Goal: Obtain resource: Obtain resource

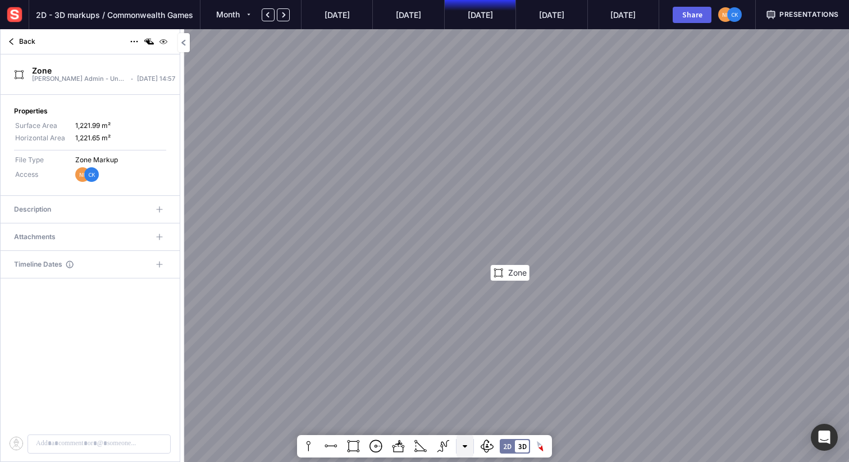
click at [463, 445] on mapp-icon at bounding box center [465, 446] width 4 height 4
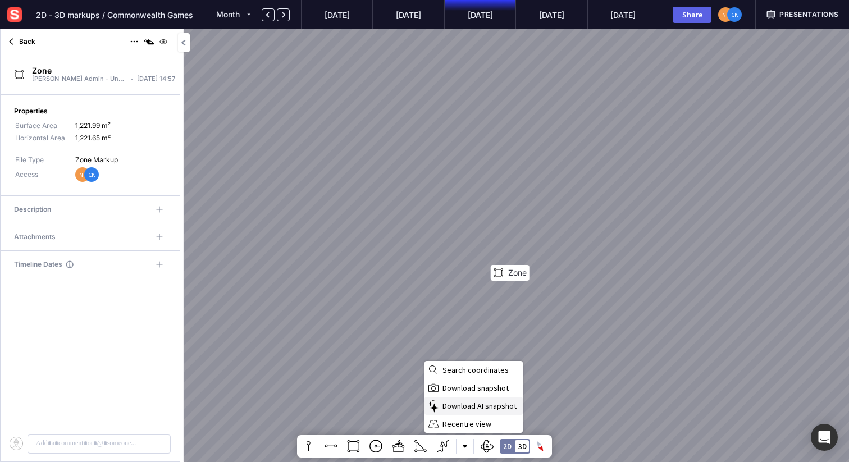
click at [468, 402] on span "Download AI snapshot" at bounding box center [481, 406] width 78 height 10
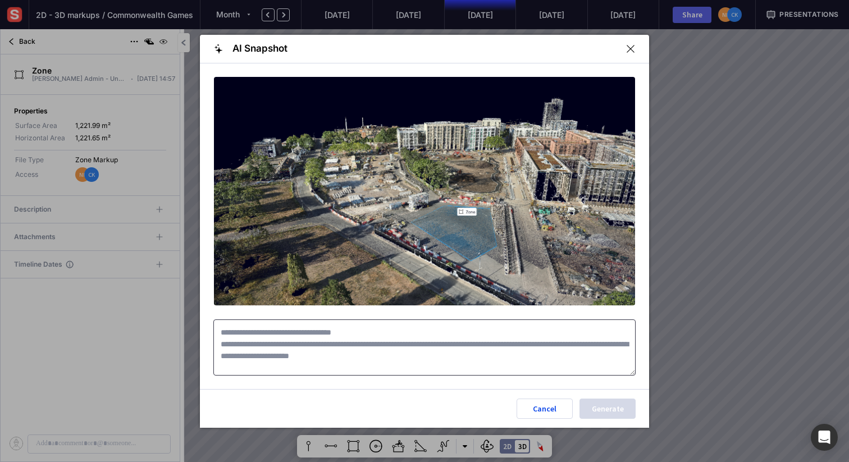
click at [380, 349] on textarea at bounding box center [424, 347] width 422 height 56
paste textarea "**********"
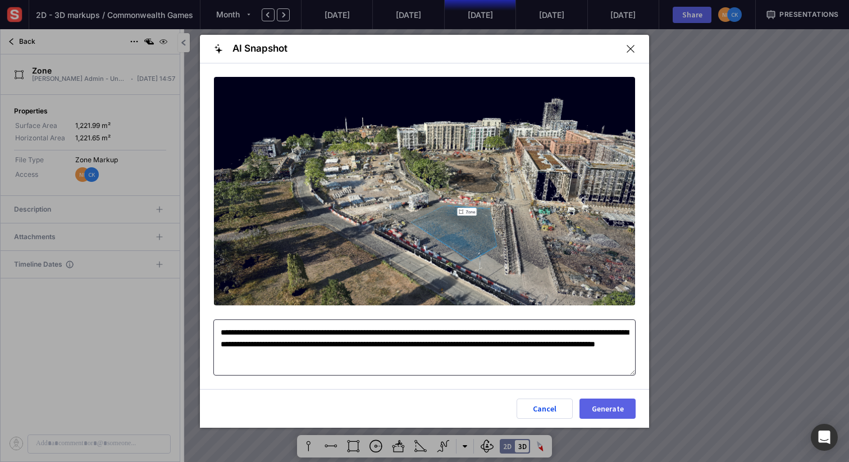
drag, startPoint x: 508, startPoint y: 345, endPoint x: 472, endPoint y: 340, distance: 36.3
click at [472, 340] on textarea "**********" at bounding box center [424, 347] width 422 height 56
drag, startPoint x: 372, startPoint y: 358, endPoint x: 168, endPoint y: 308, distance: 210.0
click at [168, 308] on div "**********" at bounding box center [424, 231] width 849 height 462
type textarea "**********"
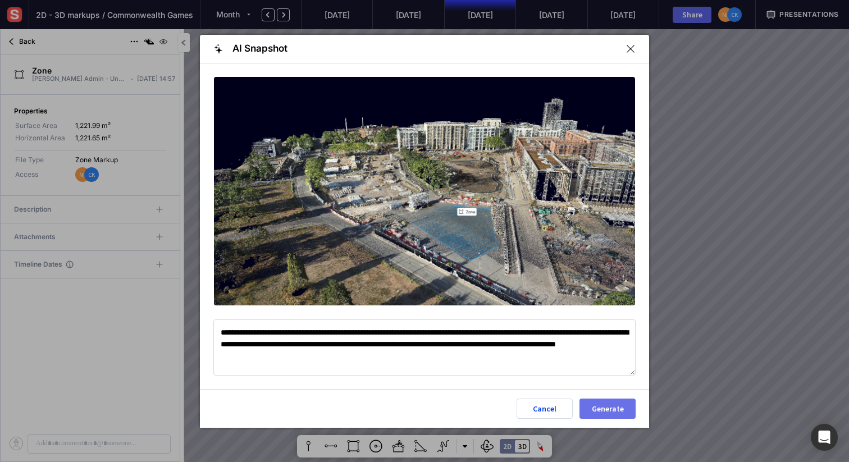
click at [614, 405] on div "Generate" at bounding box center [607, 409] width 37 height 8
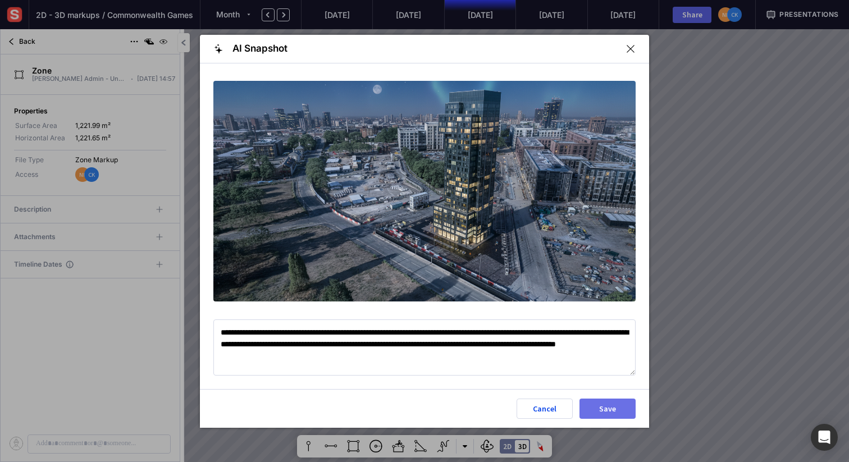
click at [605, 403] on button "Save" at bounding box center [607, 409] width 56 height 20
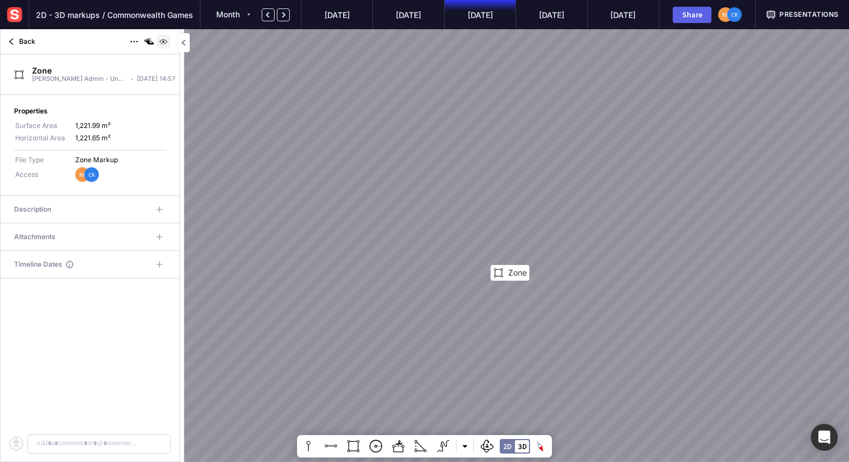
click at [163, 40] on img at bounding box center [163, 41] width 13 height 13
click at [15, 41] on mapp-icon at bounding box center [10, 41] width 13 height 13
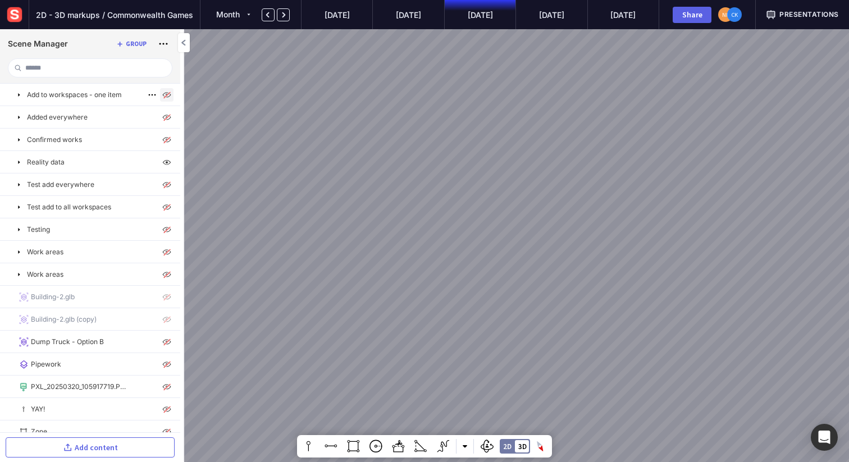
click at [165, 93] on img at bounding box center [166, 94] width 13 height 13
click at [161, 138] on img at bounding box center [166, 139] width 13 height 13
click at [164, 182] on img at bounding box center [166, 184] width 13 height 13
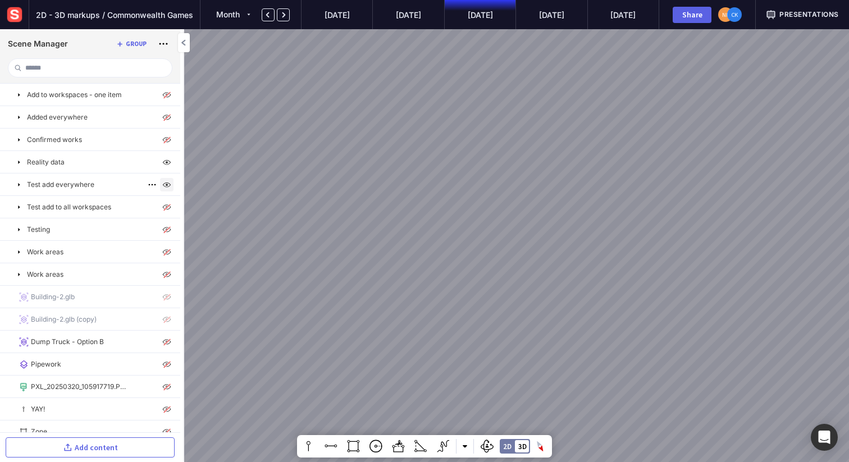
click at [164, 182] on img at bounding box center [166, 184] width 13 height 13
click at [164, 226] on img at bounding box center [166, 229] width 13 height 13
click at [165, 253] on img at bounding box center [166, 251] width 13 height 13
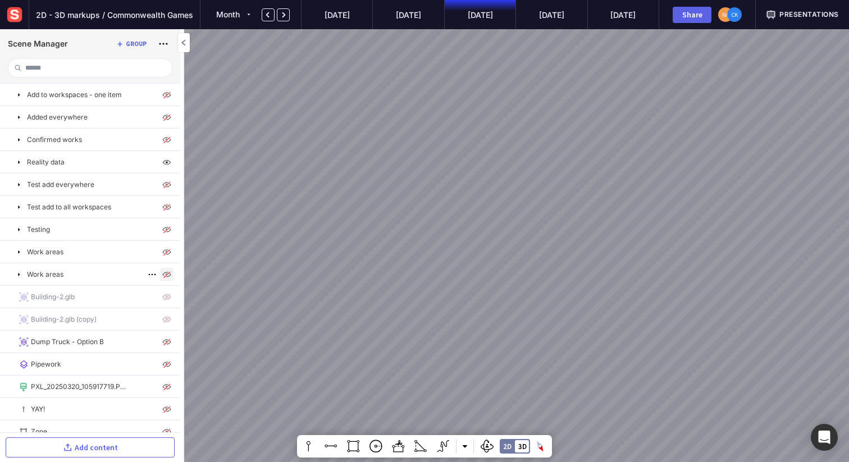
click at [164, 269] on img at bounding box center [166, 274] width 13 height 13
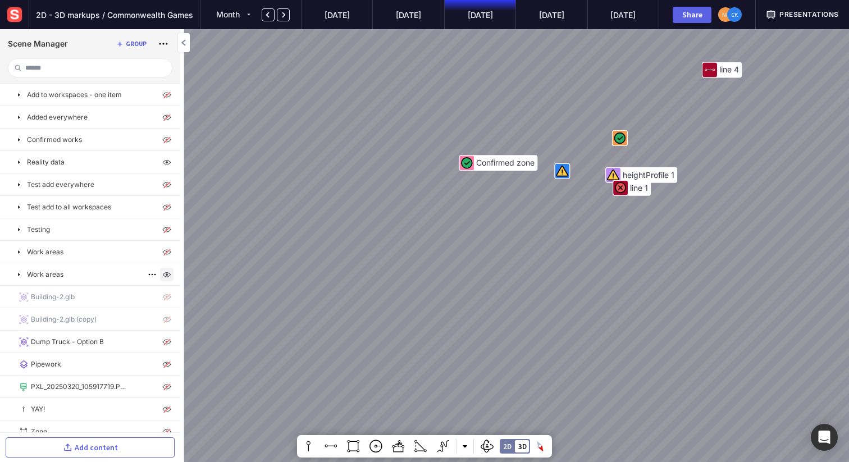
click at [164, 269] on img at bounding box center [166, 274] width 13 height 13
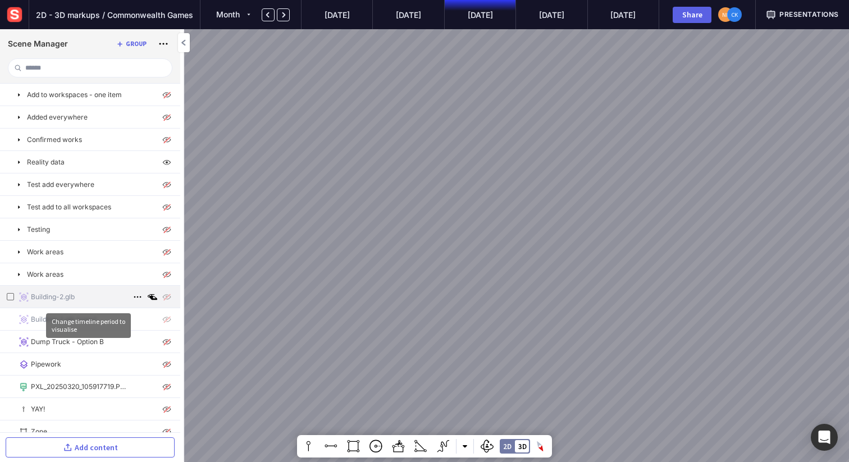
click at [165, 301] on img at bounding box center [166, 296] width 13 height 13
click at [160, 294] on img at bounding box center [166, 296] width 13 height 13
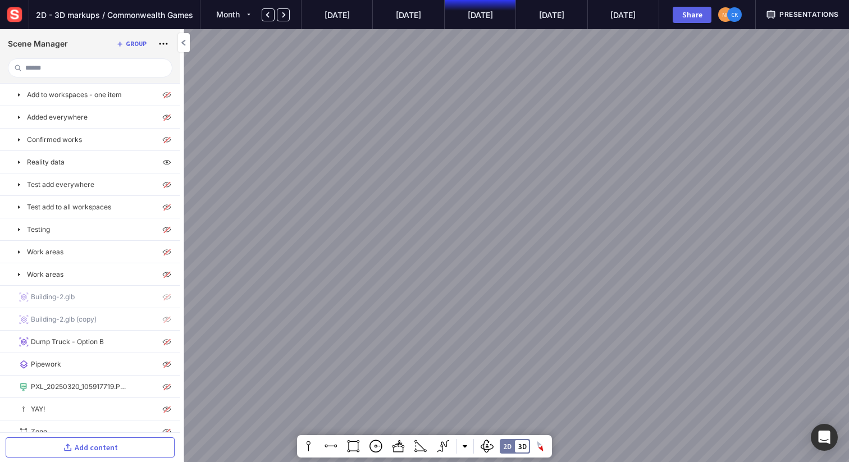
click at [480, 17] on mapp-timeline-period "[DATE]" at bounding box center [479, 14] width 71 height 29
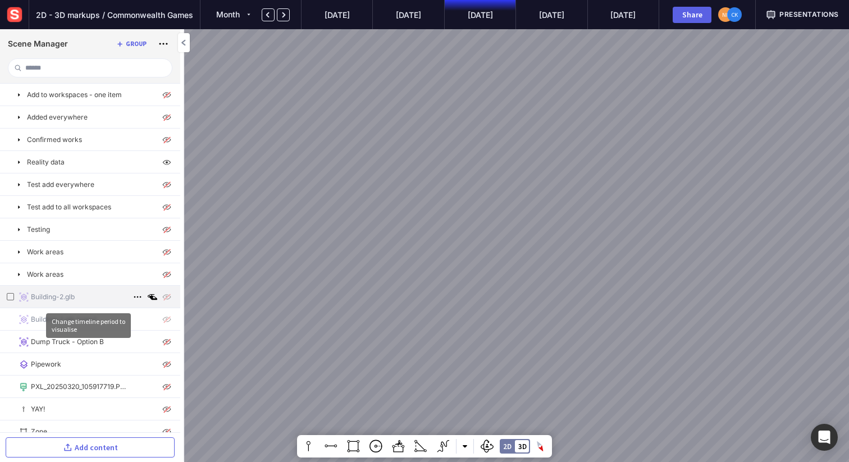
click at [165, 298] on img at bounding box center [166, 296] width 13 height 13
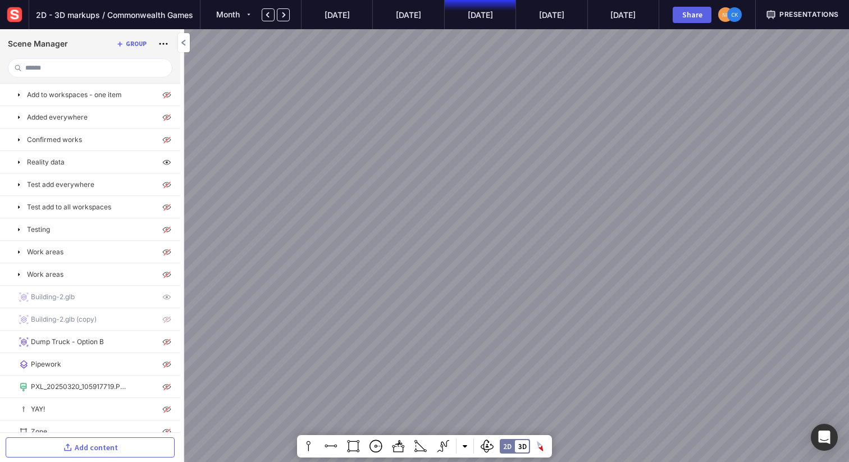
click at [499, 6] on mapp-timeline-period "[DATE]" at bounding box center [479, 14] width 71 height 29
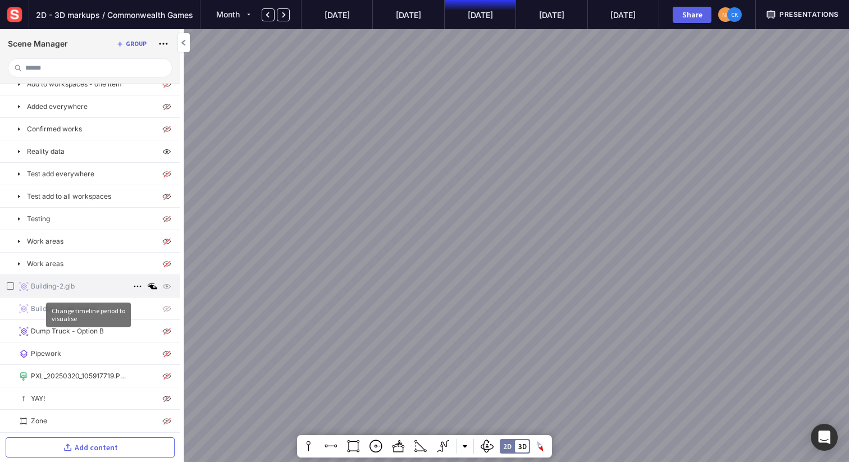
click at [102, 288] on div "Building-2.glb" at bounding box center [90, 286] width 180 height 22
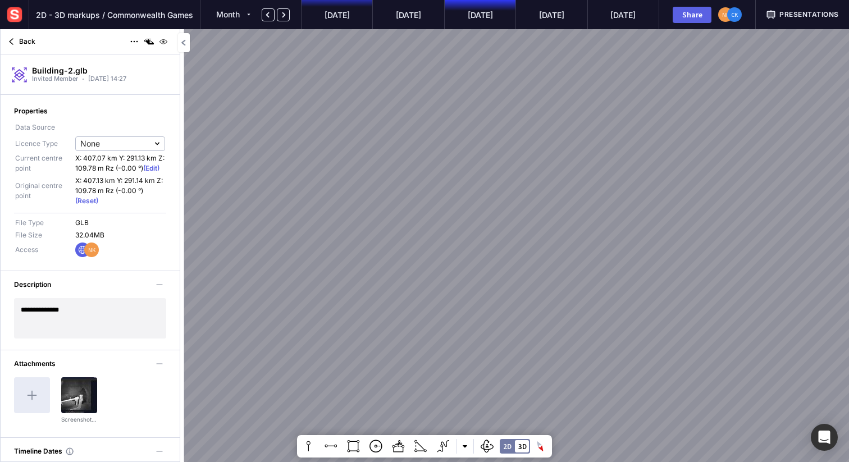
click at [340, 11] on mapp-timeline-period "[DATE]" at bounding box center [336, 14] width 71 height 29
click at [165, 42] on img at bounding box center [163, 41] width 13 height 13
click at [12, 44] on mapp-icon at bounding box center [10, 41] width 13 height 13
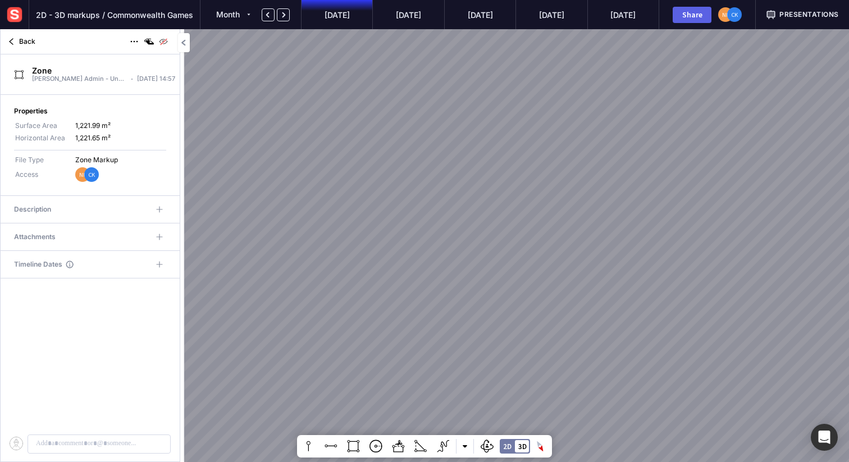
click at [17, 9] on img at bounding box center [14, 14] width 20 height 20
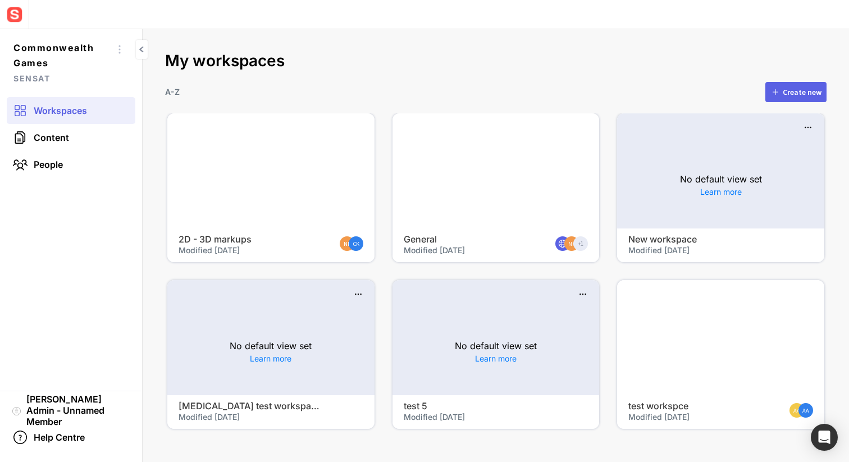
click at [477, 177] on div at bounding box center [495, 170] width 207 height 115
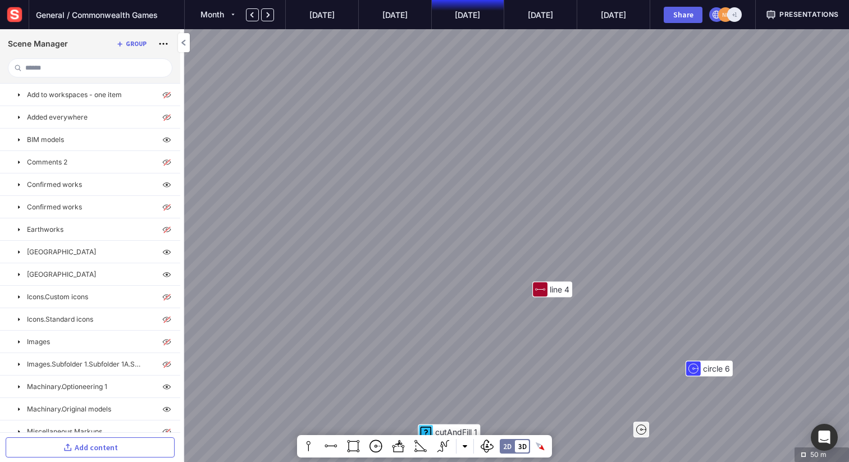
drag, startPoint x: 467, startPoint y: 309, endPoint x: 465, endPoint y: 126, distance: 183.0
click at [465, 126] on div "line 4 circle 6 cutAndFill 1 Confirmed zone line 1 heightProfile 1 cutAndFill 2…" at bounding box center [424, 231] width 849 height 462
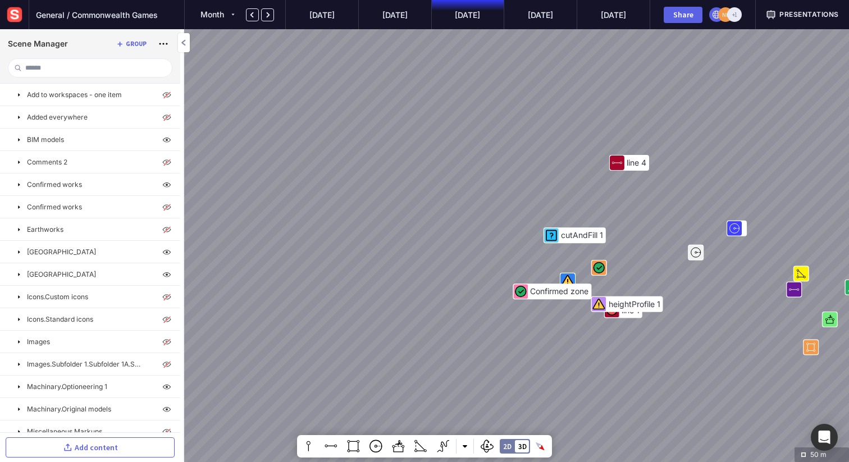
drag, startPoint x: 443, startPoint y: 222, endPoint x: 583, endPoint y: 140, distance: 162.1
click at [583, 140] on div "line 4 circle 6 cutAndFill 1 Confirmed zone line 1 heightProfile 1 zone 5" at bounding box center [424, 231] width 849 height 462
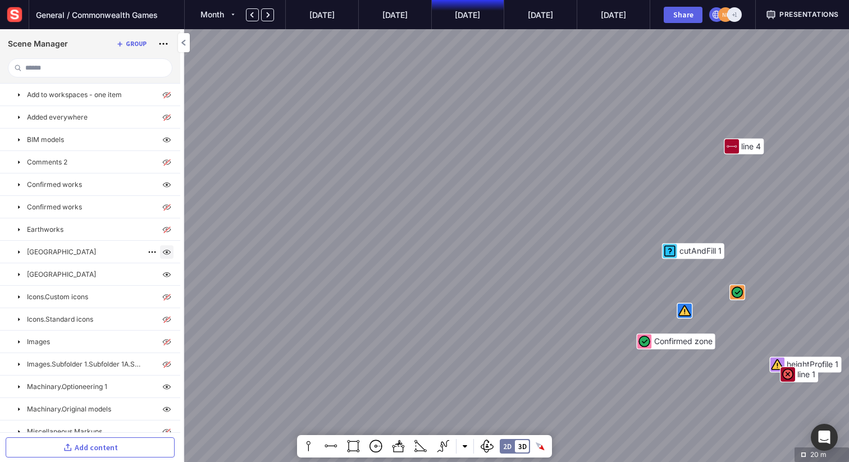
click at [160, 250] on img at bounding box center [166, 251] width 13 height 13
click at [163, 275] on img at bounding box center [166, 274] width 13 height 13
click at [163, 318] on img at bounding box center [166, 319] width 13 height 13
click at [163, 320] on img at bounding box center [166, 319] width 13 height 13
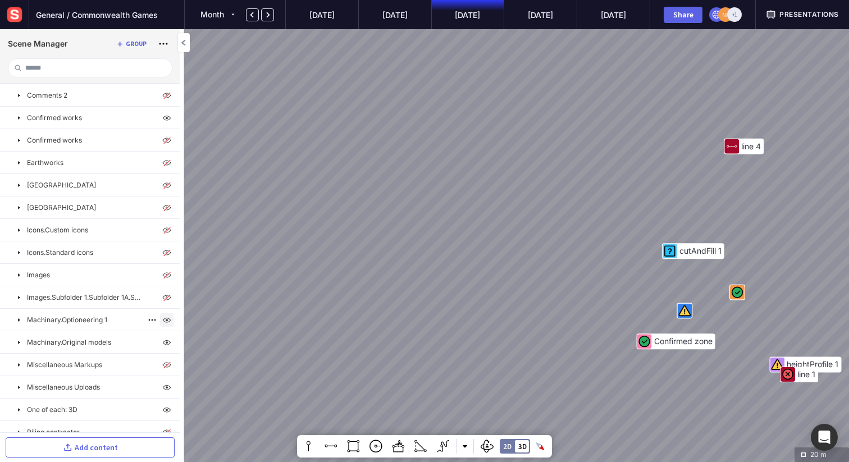
click at [163, 320] on img at bounding box center [166, 319] width 13 height 13
click at [163, 342] on img at bounding box center [166, 342] width 13 height 13
click at [165, 368] on img at bounding box center [166, 366] width 13 height 13
click at [164, 390] on img at bounding box center [166, 388] width 13 height 13
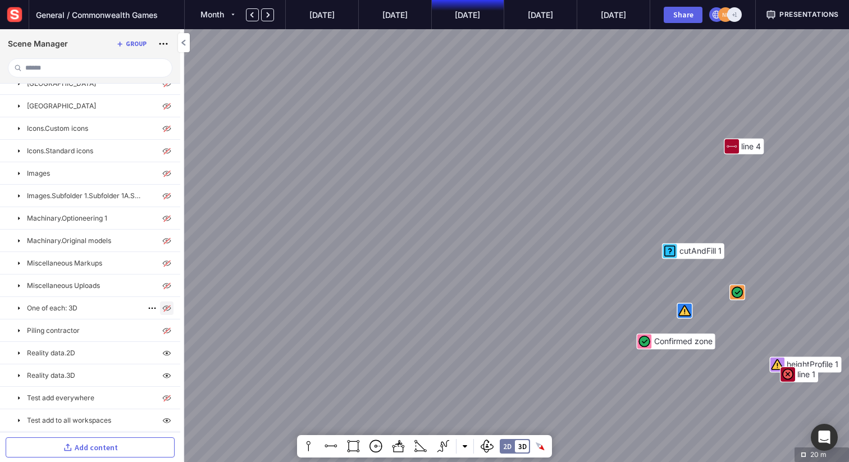
scroll to position [190, 0]
click at [165, 327] on img at bounding box center [166, 331] width 13 height 13
click at [163, 351] on img at bounding box center [166, 353] width 13 height 13
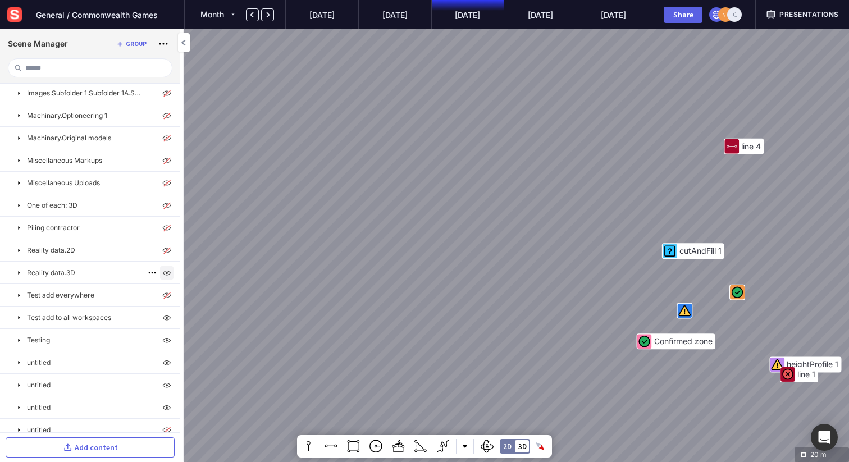
scroll to position [291, 0]
click at [166, 318] on img at bounding box center [166, 319] width 13 height 13
click at [165, 341] on img at bounding box center [166, 342] width 13 height 13
click at [166, 297] on img at bounding box center [166, 297] width 13 height 13
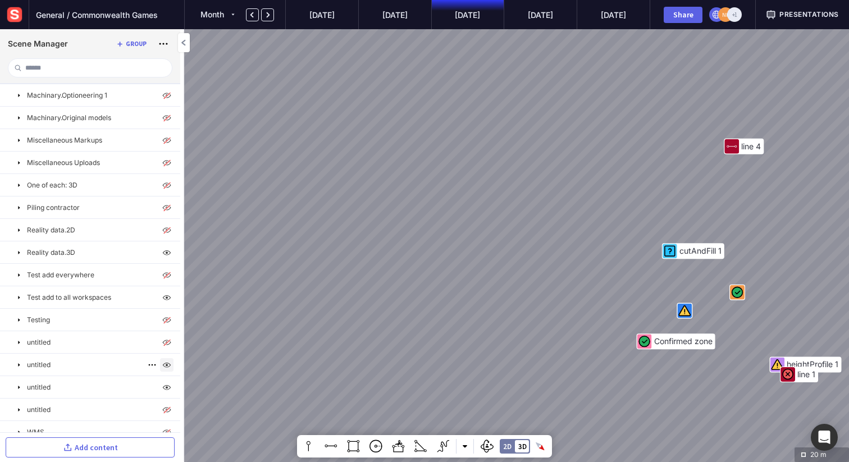
click at [163, 359] on img at bounding box center [166, 364] width 13 height 13
click at [165, 390] on img at bounding box center [166, 387] width 13 height 13
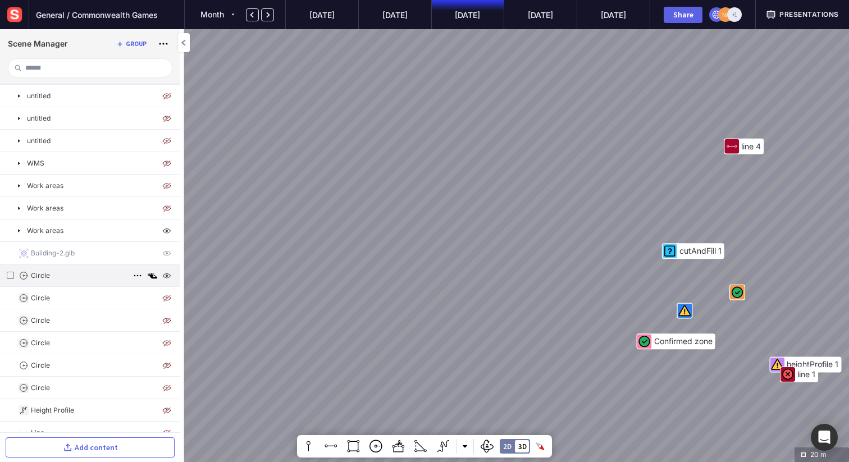
scroll to position [576, 0]
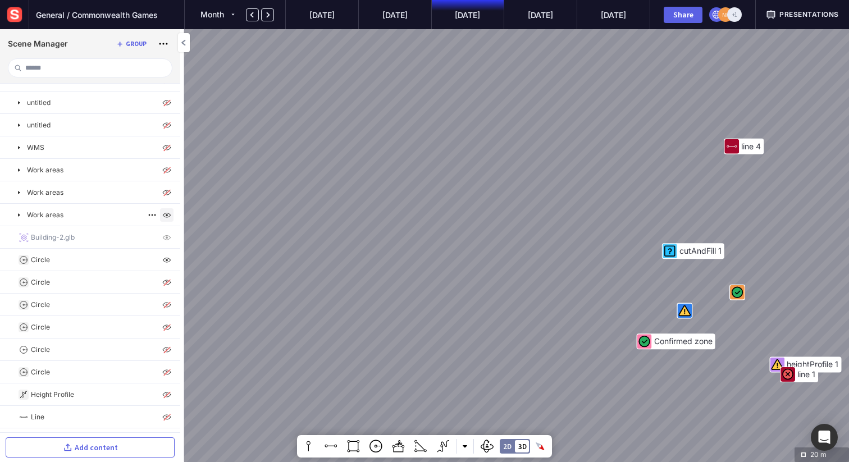
click at [164, 220] on img at bounding box center [166, 214] width 13 height 13
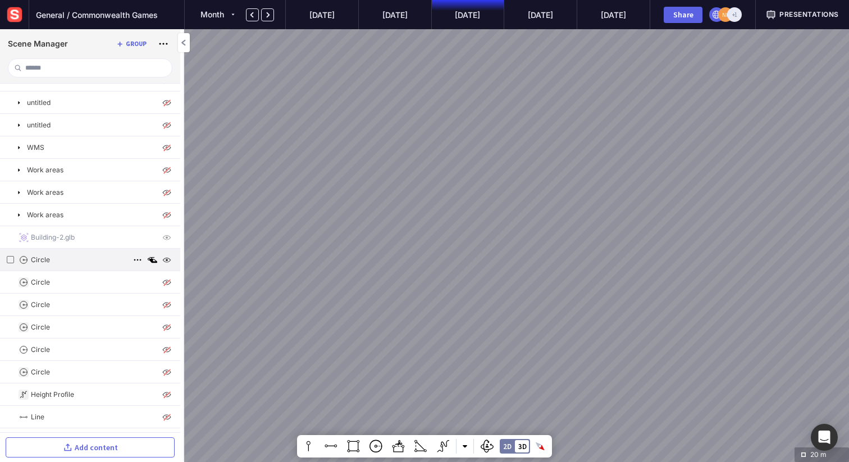
click at [163, 262] on img at bounding box center [166, 259] width 13 height 13
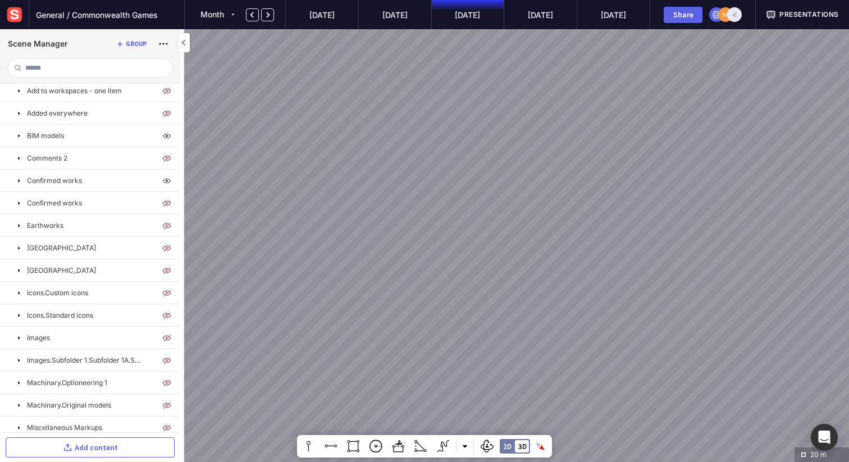
scroll to position [0, 0]
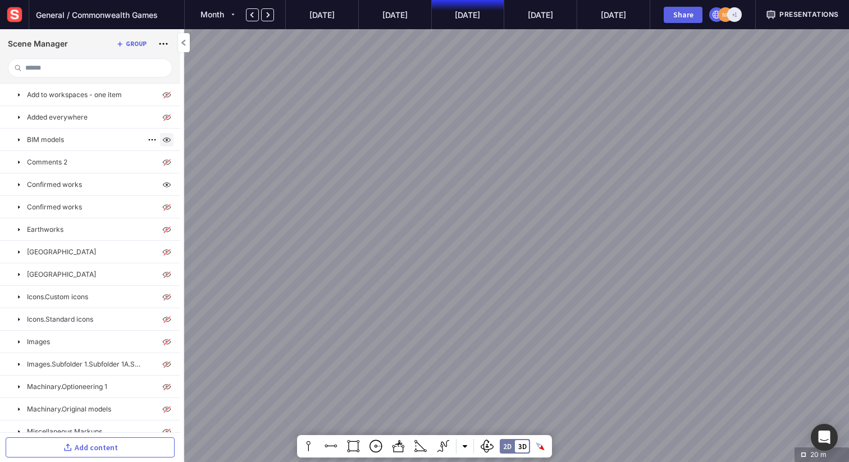
click at [165, 140] on img at bounding box center [166, 139] width 13 height 13
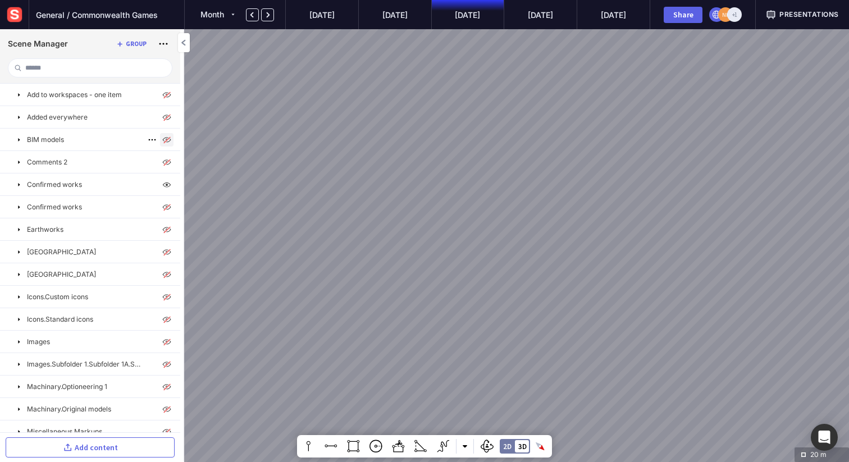
click at [165, 140] on img at bounding box center [166, 139] width 13 height 13
drag, startPoint x: 543, startPoint y: 252, endPoint x: 308, endPoint y: 104, distance: 278.5
click at [308, 104] on div at bounding box center [424, 231] width 849 height 462
drag, startPoint x: 479, startPoint y: 318, endPoint x: 545, endPoint y: 171, distance: 161.3
click at [545, 170] on div at bounding box center [424, 231] width 849 height 462
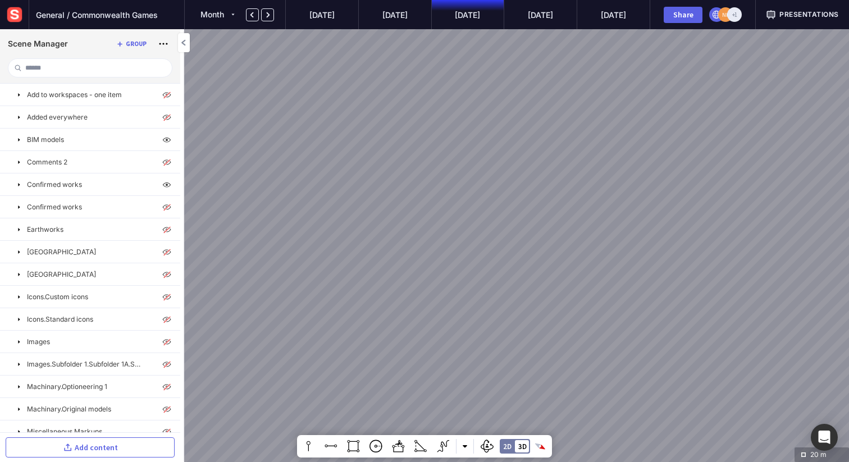
drag, startPoint x: 537, startPoint y: 236, endPoint x: 569, endPoint y: 291, distance: 63.7
click at [569, 291] on div at bounding box center [424, 231] width 849 height 462
click at [163, 140] on img at bounding box center [166, 139] width 13 height 13
click at [161, 184] on img at bounding box center [166, 184] width 13 height 13
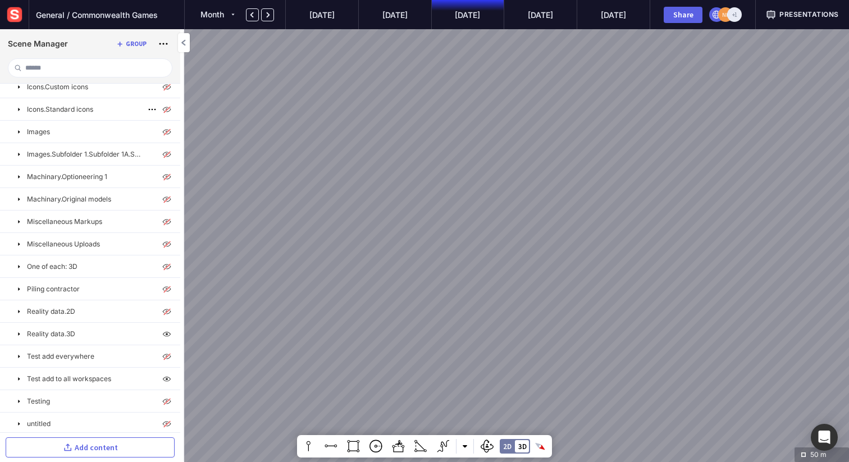
scroll to position [223, 0]
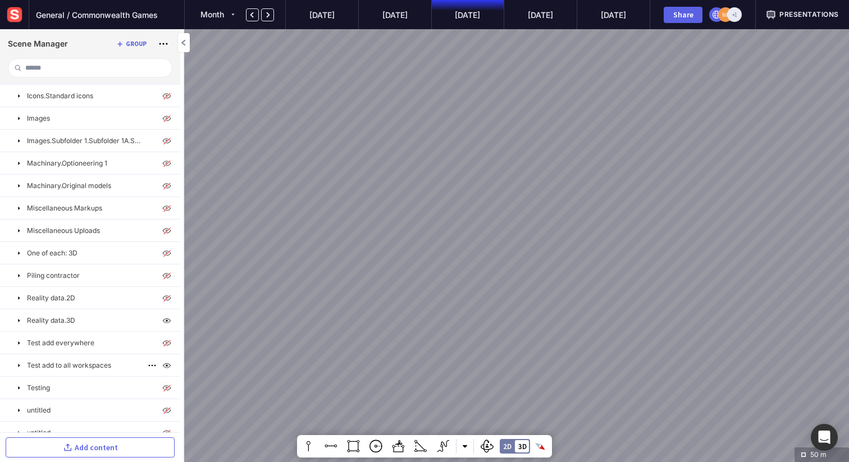
click at [18, 363] on mapp-icon at bounding box center [19, 365] width 9 height 9
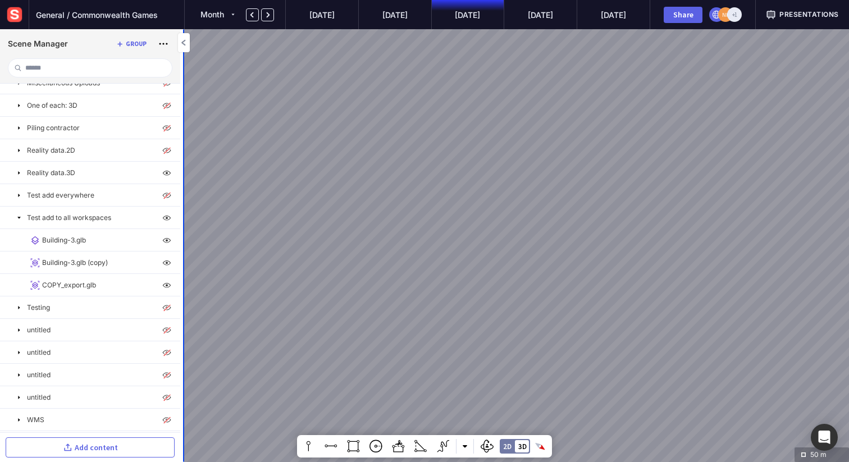
scroll to position [394, 0]
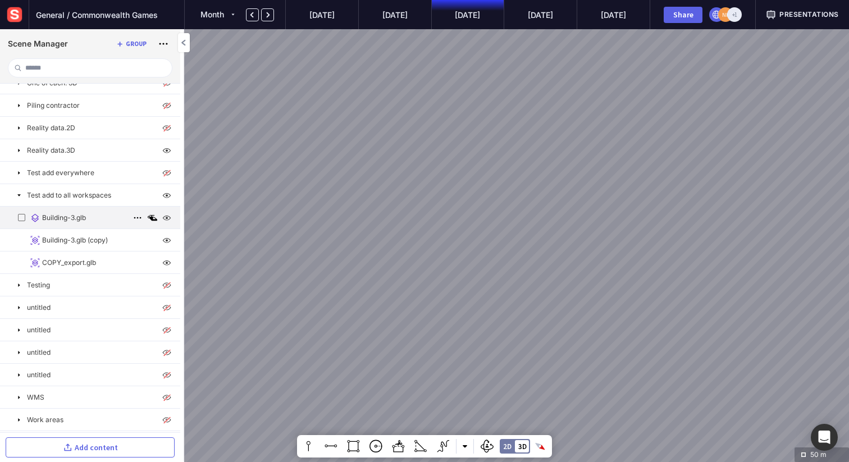
click at [164, 217] on img at bounding box center [166, 217] width 13 height 13
click at [163, 237] on img at bounding box center [166, 240] width 13 height 13
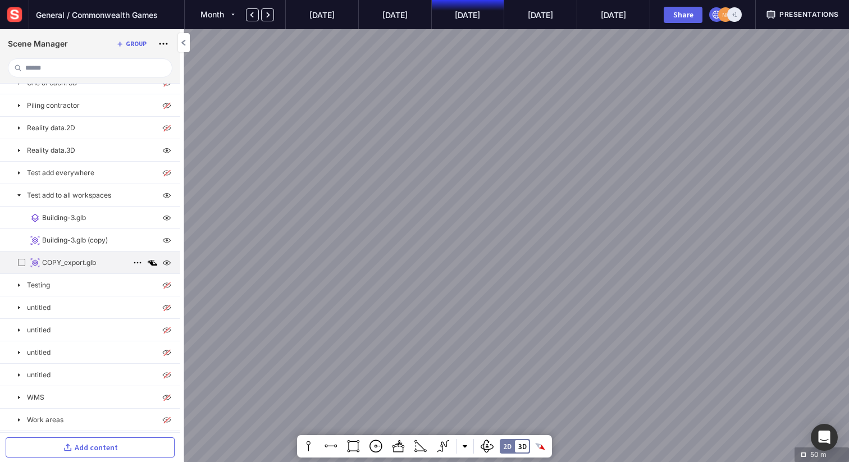
click at [160, 262] on img at bounding box center [166, 262] width 13 height 13
click at [186, 42] on mapp-icon at bounding box center [183, 42] width 11 height 11
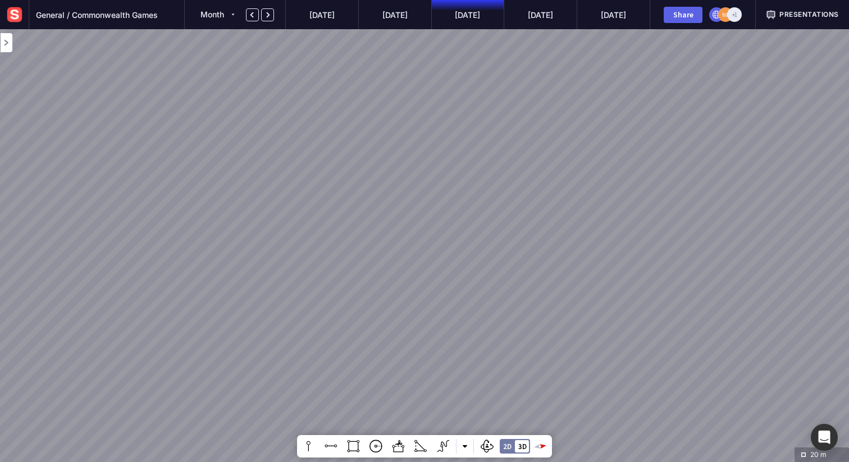
drag, startPoint x: 296, startPoint y: 203, endPoint x: 548, endPoint y: 139, distance: 259.5
click at [548, 139] on div at bounding box center [424, 231] width 849 height 462
drag, startPoint x: 369, startPoint y: 203, endPoint x: 648, endPoint y: 182, distance: 280.3
click at [648, 182] on div at bounding box center [424, 231] width 849 height 462
drag, startPoint x: 323, startPoint y: 302, endPoint x: 536, endPoint y: 303, distance: 212.2
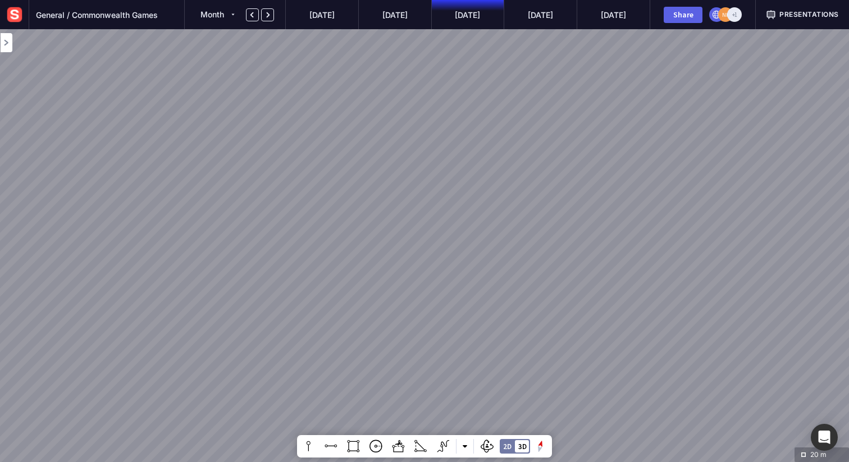
click at [538, 306] on div at bounding box center [424, 231] width 849 height 462
drag, startPoint x: 507, startPoint y: 300, endPoint x: 623, endPoint y: 320, distance: 117.3
click at [623, 320] on div at bounding box center [424, 231] width 849 height 462
drag, startPoint x: 344, startPoint y: 310, endPoint x: 762, endPoint y: 360, distance: 421.3
click at [762, 360] on div at bounding box center [424, 231] width 849 height 462
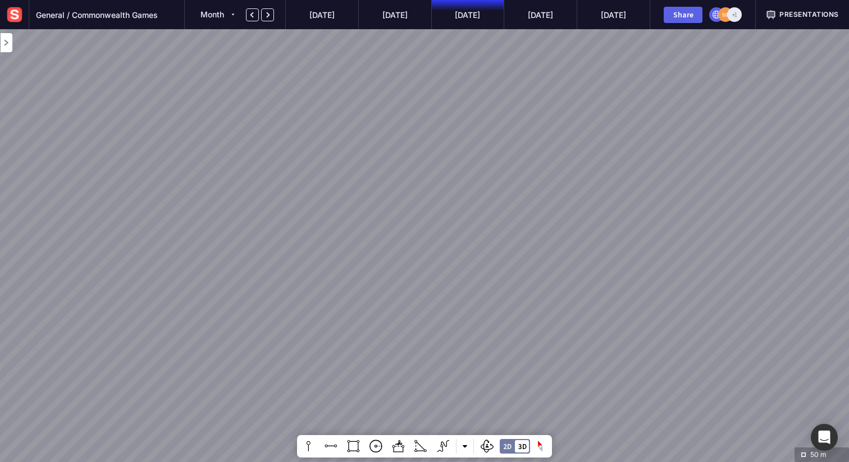
drag, startPoint x: 623, startPoint y: 290, endPoint x: 304, endPoint y: 294, distance: 319.5
click at [304, 294] on div at bounding box center [424, 231] width 849 height 462
drag, startPoint x: 647, startPoint y: 239, endPoint x: 596, endPoint y: 326, distance: 100.9
click at [596, 326] on div at bounding box center [424, 231] width 849 height 462
drag, startPoint x: 596, startPoint y: 326, endPoint x: 431, endPoint y: 300, distance: 167.2
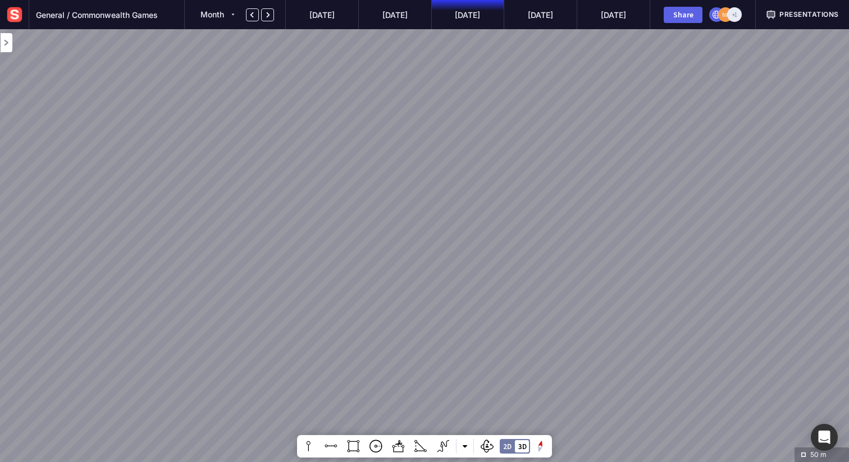
click at [431, 300] on div at bounding box center [424, 231] width 849 height 462
drag, startPoint x: 500, startPoint y: 310, endPoint x: 339, endPoint y: 339, distance: 163.6
click at [339, 339] on div at bounding box center [424, 231] width 849 height 462
drag, startPoint x: 506, startPoint y: 285, endPoint x: 343, endPoint y: 245, distance: 168.0
click at [343, 245] on div at bounding box center [424, 231] width 849 height 462
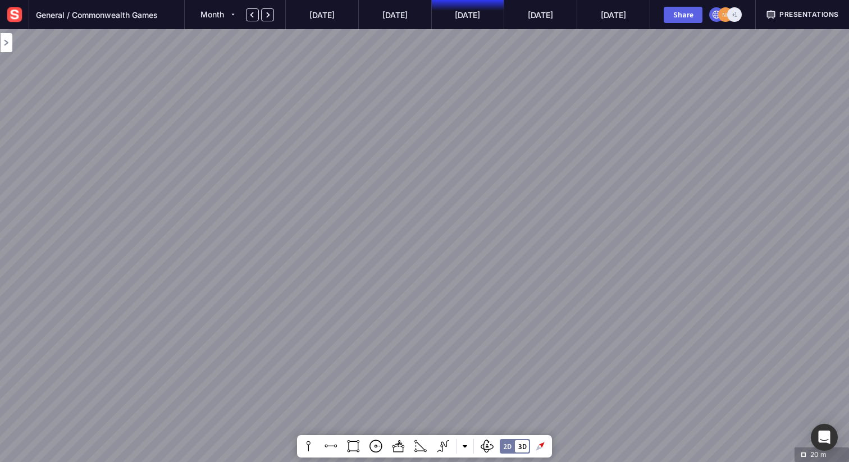
drag, startPoint x: 449, startPoint y: 234, endPoint x: 476, endPoint y: 202, distance: 41.5
click at [476, 202] on div at bounding box center [424, 231] width 849 height 462
drag, startPoint x: 463, startPoint y: 205, endPoint x: 490, endPoint y: 252, distance: 54.3
click at [490, 252] on div at bounding box center [424, 231] width 849 height 462
click at [486, 257] on div at bounding box center [424, 231] width 849 height 462
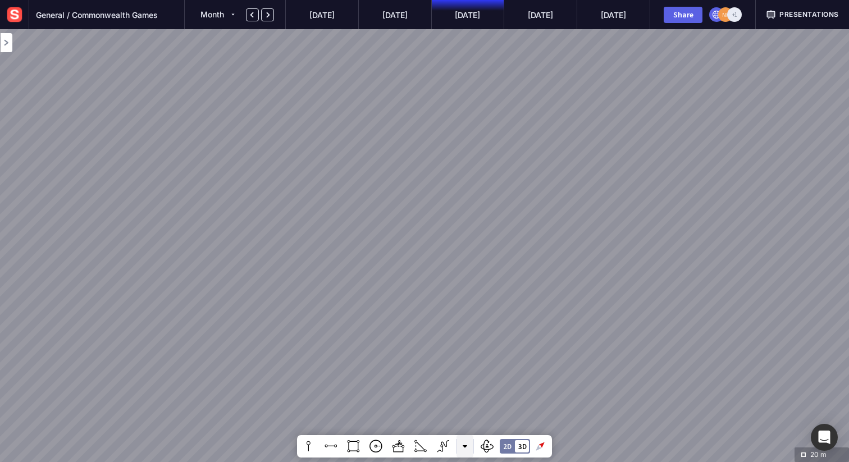
click at [470, 446] on button at bounding box center [464, 446] width 17 height 22
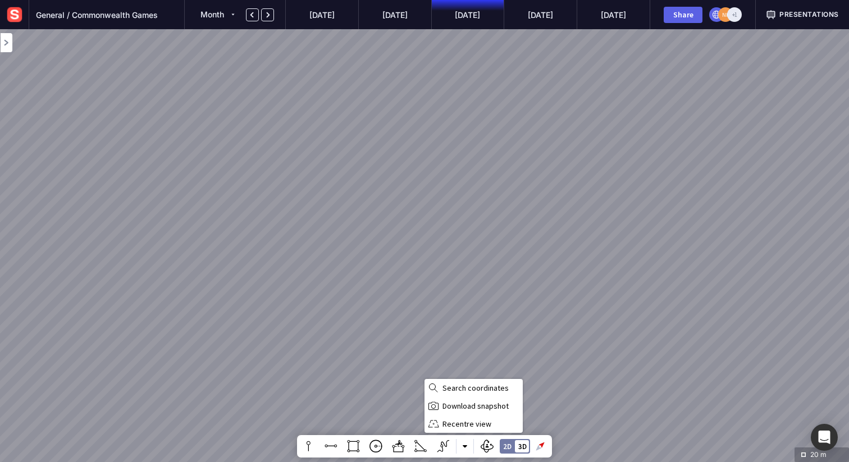
click at [466, 446] on div at bounding box center [424, 231] width 849 height 462
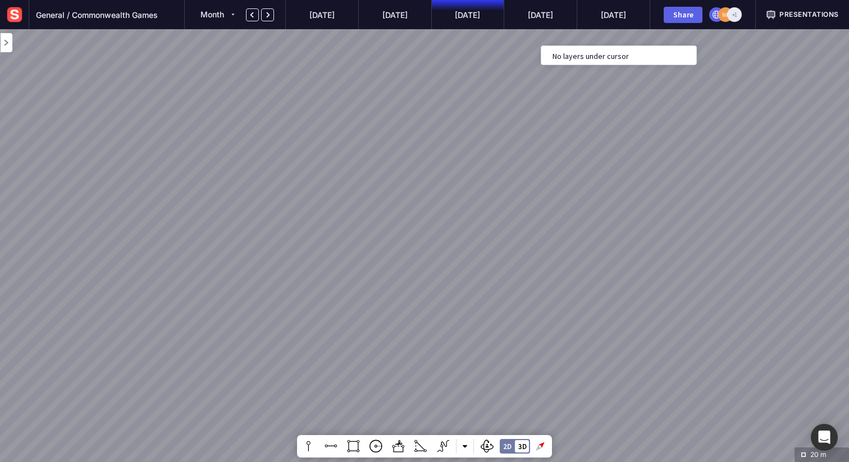
click at [513, 90] on div at bounding box center [424, 231] width 849 height 462
click at [8, 44] on mapp-icon at bounding box center [6, 42] width 11 height 11
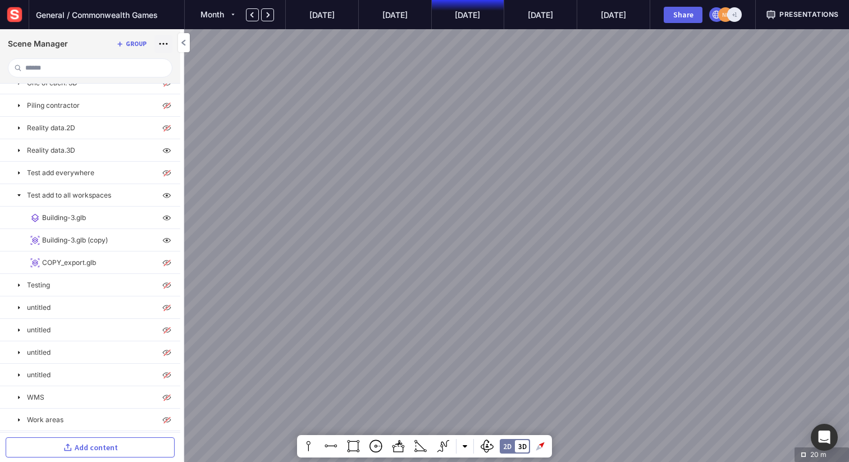
click at [162, 45] on mapp-icon at bounding box center [164, 44] width 16 height 16
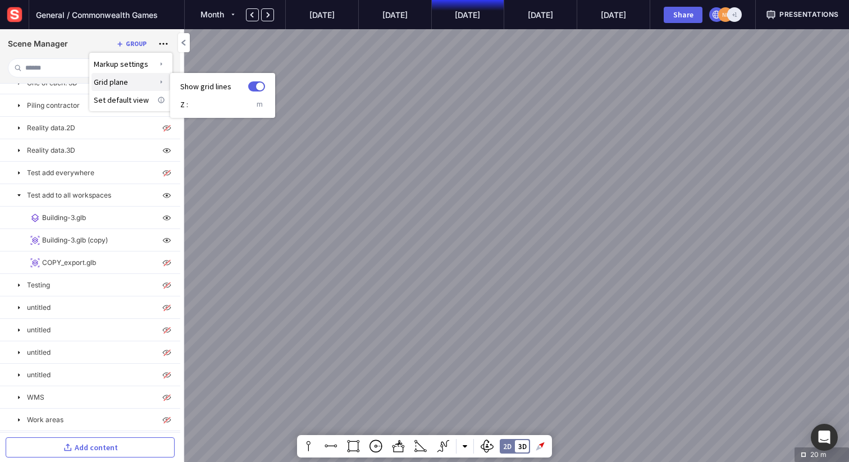
click at [259, 86] on label at bounding box center [256, 86] width 17 height 10
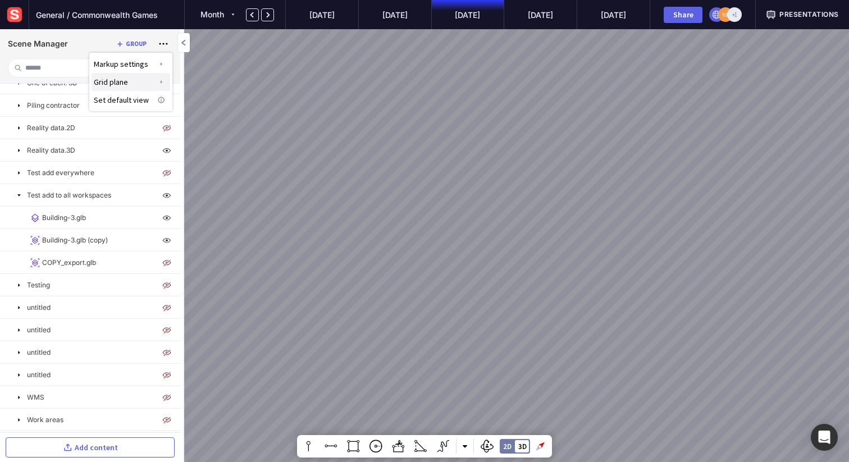
click at [188, 38] on div at bounding box center [424, 231] width 849 height 462
click at [184, 40] on mapp-icon at bounding box center [183, 42] width 11 height 11
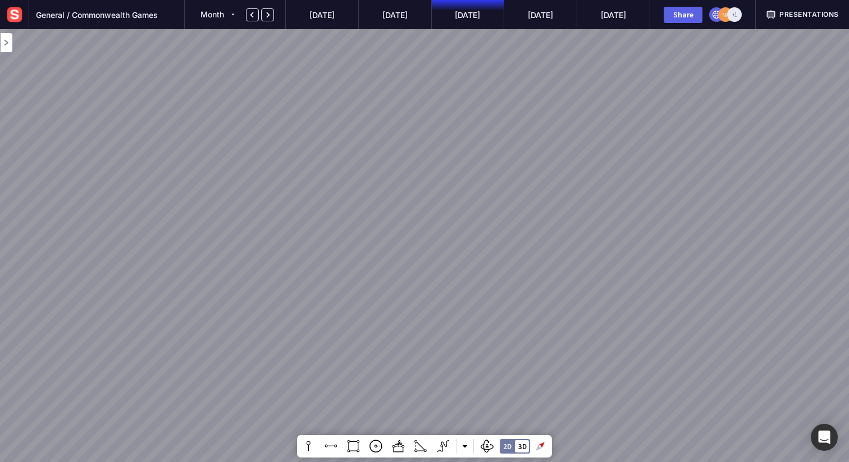
click at [500, 281] on div at bounding box center [424, 231] width 849 height 462
click at [468, 443] on button at bounding box center [464, 446] width 17 height 22
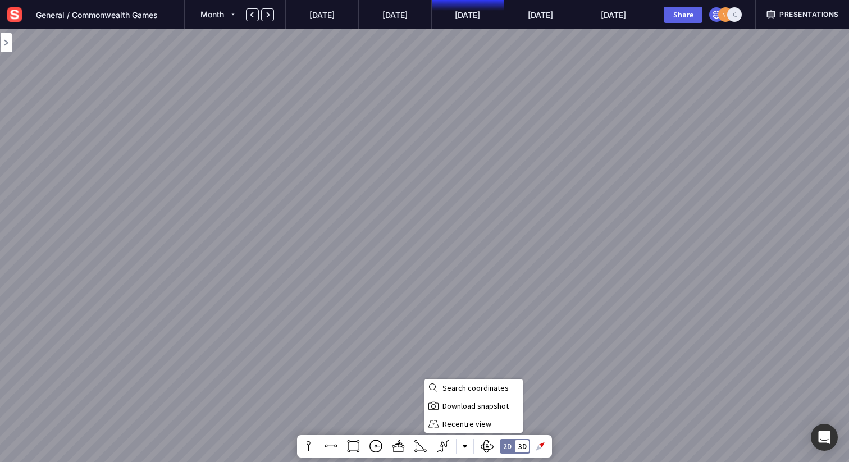
click at [462, 445] on div at bounding box center [424, 231] width 849 height 462
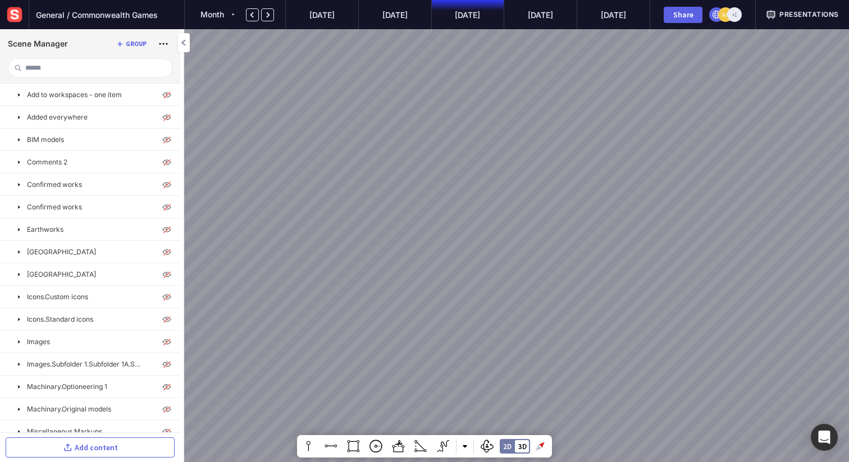
click at [186, 42] on mapp-icon at bounding box center [183, 42] width 11 height 11
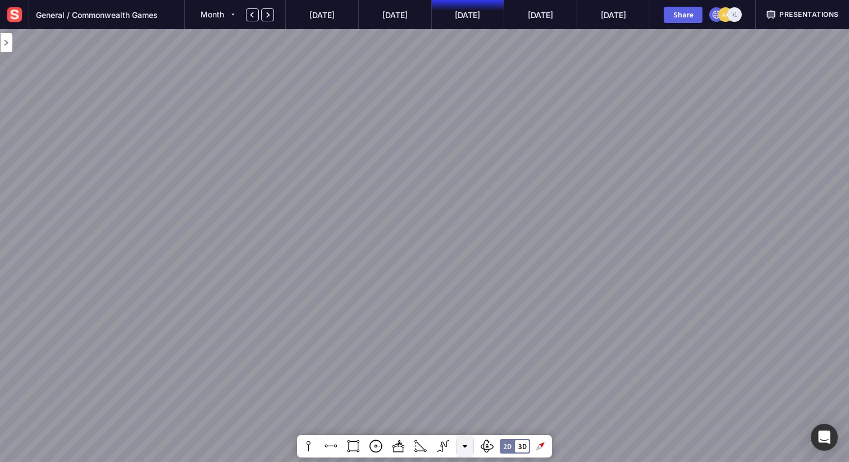
click at [463, 446] on mapp-icon at bounding box center [465, 446] width 4 height 4
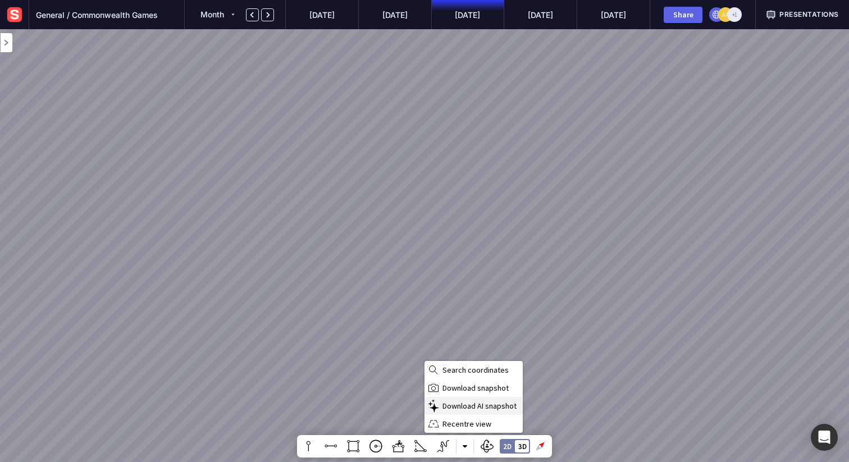
click at [470, 406] on span "Download AI snapshot" at bounding box center [481, 406] width 78 height 10
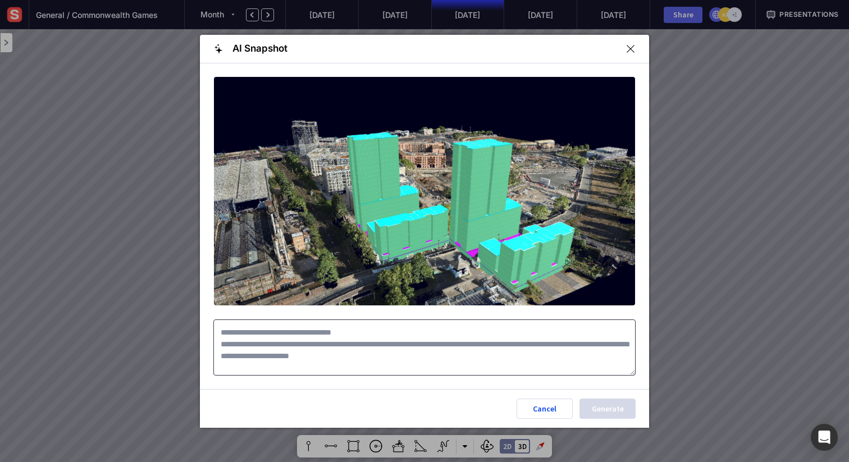
click at [288, 344] on textarea at bounding box center [424, 347] width 422 height 56
paste textarea "**********"
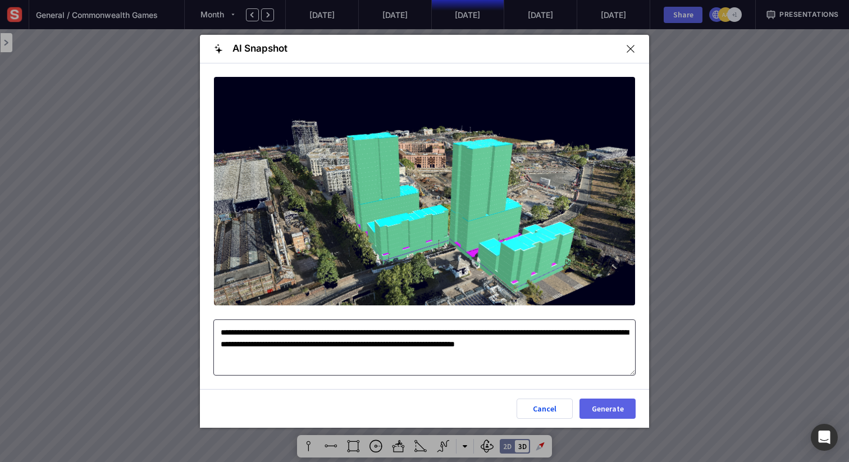
click at [595, 343] on textarea "**********" at bounding box center [424, 347] width 422 height 56
click at [422, 363] on textarea "**********" at bounding box center [424, 347] width 422 height 56
click at [316, 358] on textarea "**********" at bounding box center [424, 347] width 422 height 56
click at [360, 355] on textarea "**********" at bounding box center [424, 347] width 422 height 56
click at [463, 360] on textarea "**********" at bounding box center [424, 347] width 422 height 56
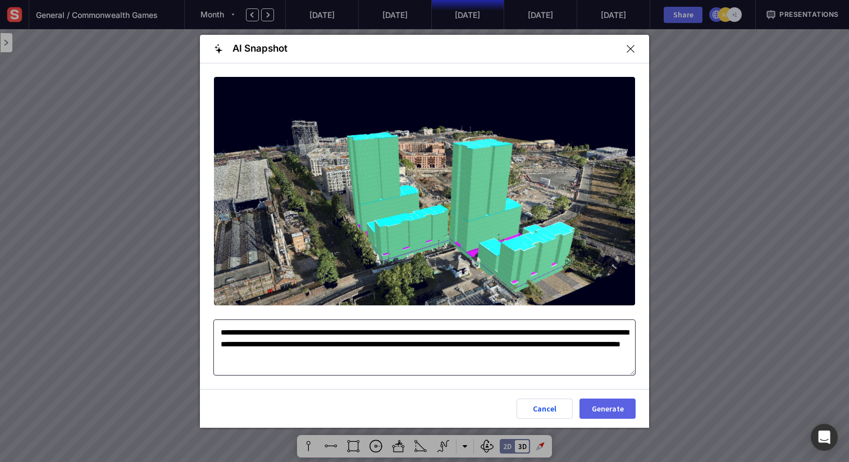
drag, startPoint x: 470, startPoint y: 357, endPoint x: 168, endPoint y: 318, distance: 304.5
click at [168, 318] on div "**********" at bounding box center [424, 231] width 849 height 462
type textarea "**********"
click at [614, 412] on div "Generate" at bounding box center [607, 409] width 37 height 8
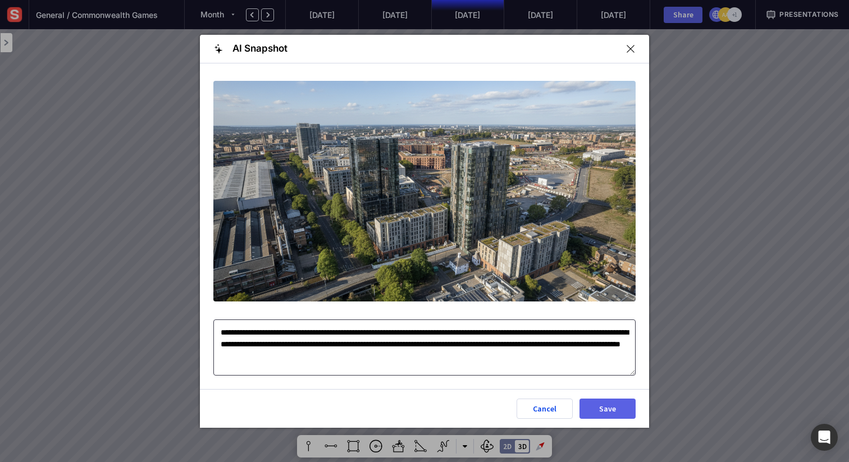
drag, startPoint x: 467, startPoint y: 358, endPoint x: 54, endPoint y: 309, distance: 415.0
click at [54, 309] on div "**********" at bounding box center [424, 231] width 849 height 462
click at [613, 410] on div "Save" at bounding box center [607, 409] width 37 height 8
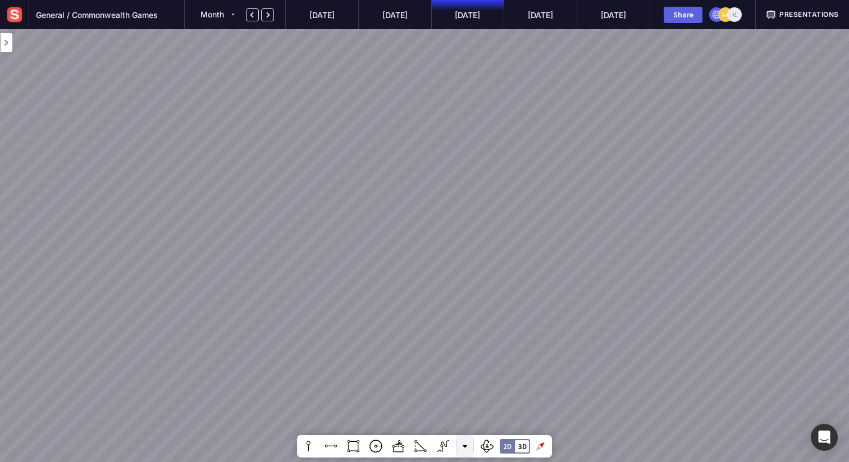
click at [463, 447] on mapp-icon at bounding box center [465, 446] width 4 height 4
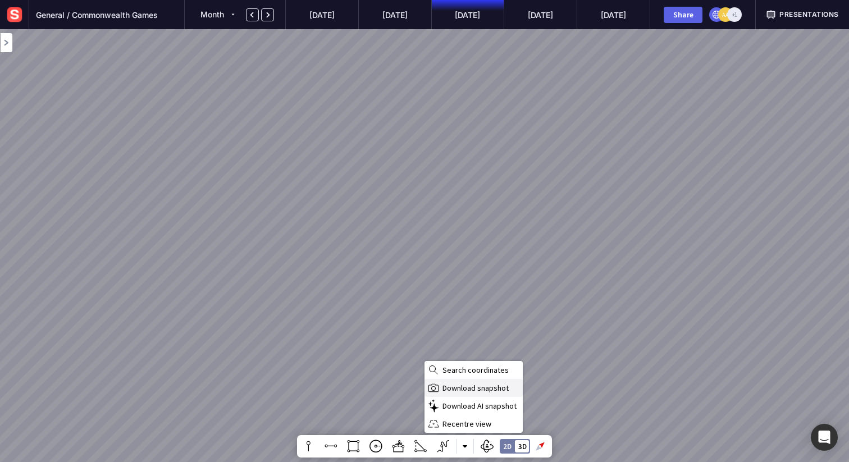
click at [475, 390] on span "Download snapshot" at bounding box center [481, 388] width 78 height 10
